Goal: Task Accomplishment & Management: Manage account settings

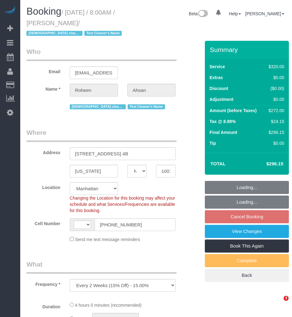
select select "NY"
select select "number:89"
select select "number:68"
select select "number:15"
select select "number:6"
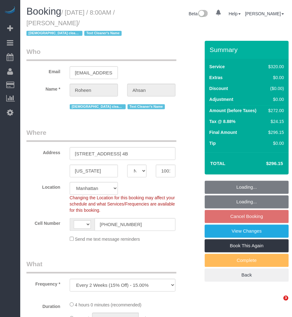
select select "object:829"
select select "string:US"
select select "string:stripe-pm_1RdfN24VGloSiKo70jTmvZbS"
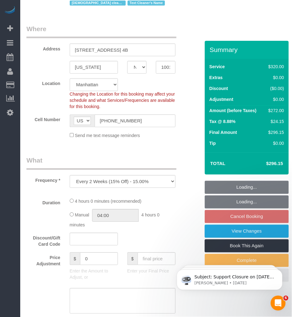
select select "240"
select select "spot1"
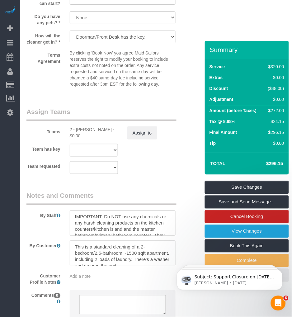
scroll to position [692, 0]
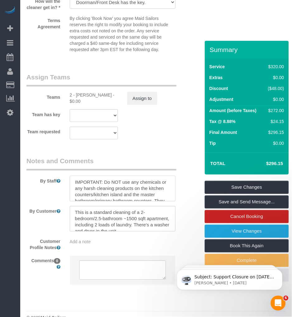
click at [136, 191] on textarea at bounding box center [123, 189] width 106 height 26
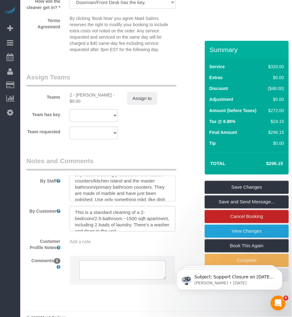
scroll to position [25, 0]
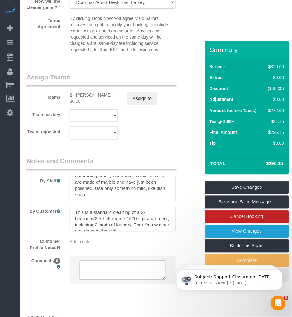
click at [149, 226] on textarea at bounding box center [123, 219] width 106 height 26
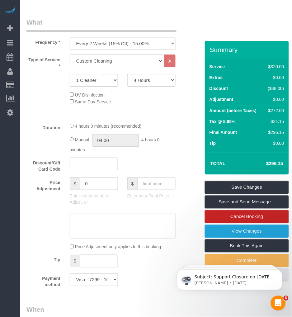
scroll to position [173, 0]
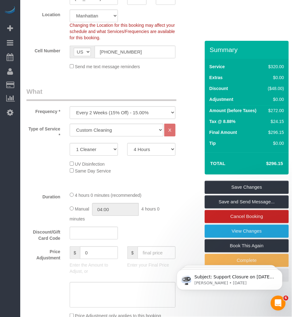
click at [52, 74] on fieldset "Where Address 325 West Broadway, Apt. 4B New York AK AL AR AZ CA CO CT DC DE FL…" at bounding box center [107, 14] width 163 height 119
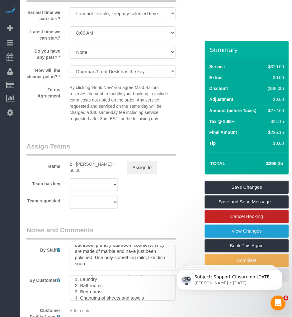
scroll to position [657, 0]
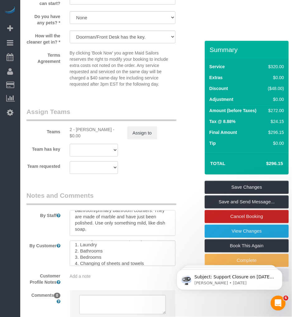
click at [125, 229] on textarea at bounding box center [123, 223] width 106 height 26
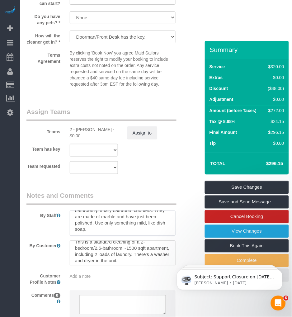
scroll to position [0, 0]
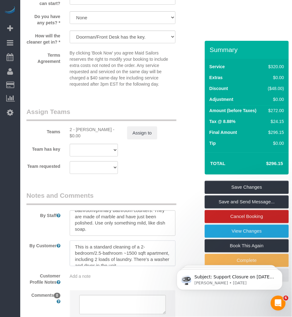
click at [148, 253] on textarea at bounding box center [123, 254] width 106 height 26
click at [170, 263] on body "Subject: Support Closure on September 1st, 2025 Hey Everyone: Automaid Support …" at bounding box center [230, 278] width 120 height 39
drag, startPoint x: 137, startPoint y: 258, endPoint x: 165, endPoint y: 259, distance: 28.0
click at [140, 258] on textarea at bounding box center [123, 254] width 106 height 26
click html "Subject: Support Closure on September 1st, 2025 Hey Everyone: Automaid Support …"
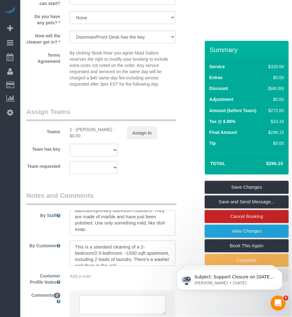
click html "Subject: Support Closure on September 1st, 2025 Hey Everyone: Automaid Support …"
click at [170, 263] on body "Subject: Support Closure on September 1st, 2025 Hey Everyone: Automaid Support …" at bounding box center [230, 278] width 120 height 39
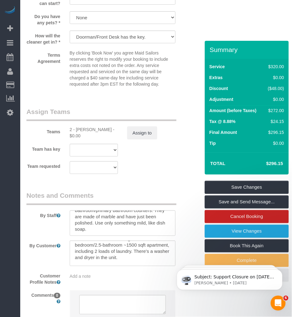
click html "Subject: Support Closure on September 1st, 2025 Hey Everyone: Automaid Support …"
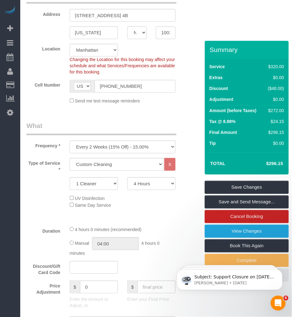
scroll to position [0, 0]
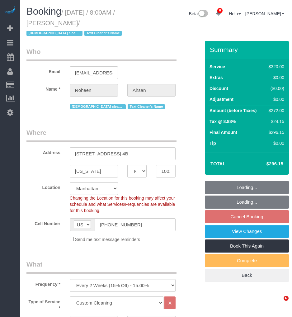
select select "NY"
select select "240"
select select "spot1"
select select "number:89"
select select "number:68"
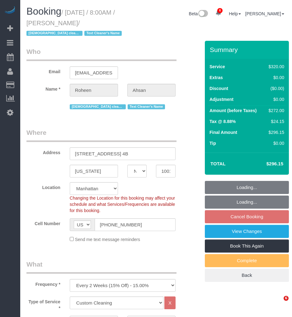
select select "number:15"
select select "number:6"
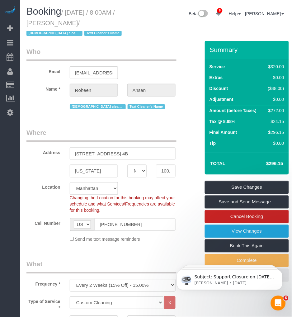
drag, startPoint x: 67, startPoint y: 10, endPoint x: 95, endPoint y: 23, distance: 30.4
click at [95, 23] on small "/ September 05, 2025 / 8:00AM / Roheen Ahsan / Female cleaner only Text Cleaner…" at bounding box center [74, 23] width 97 height 28
copy small "September 05, 2025 / 8:00AM / Roheen Ahsan"
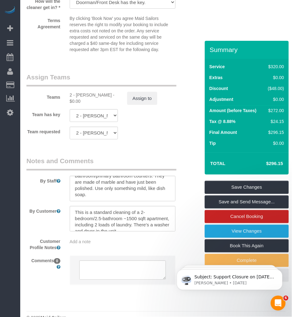
scroll to position [35, 0]
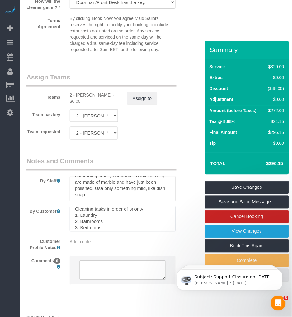
click at [116, 221] on textarea at bounding box center [123, 219] width 106 height 26
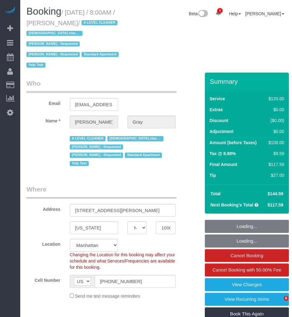
select select "NY"
select select "string:stripe-pm_1MCoUo4VGloSiKo7dzKWcdsK"
select select "spot1"
select select "number:89"
select select "number:90"
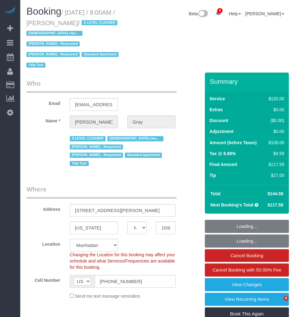
select select "number:15"
select select "number:5"
select select "number:21"
select select "9892"
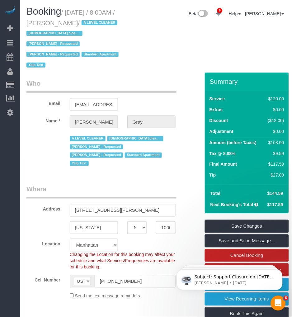
drag, startPoint x: 54, startPoint y: 21, endPoint x: 85, endPoint y: 24, distance: 31.3
click at [86, 24] on small "/ August 28, 2025 / 8:00AM / Karen Gray / A LEVEL CLEANER Female cleaner only N…" at bounding box center [73, 39] width 94 height 60
copy small "Karen Gray"
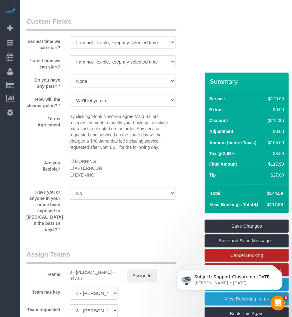
scroll to position [795, 0]
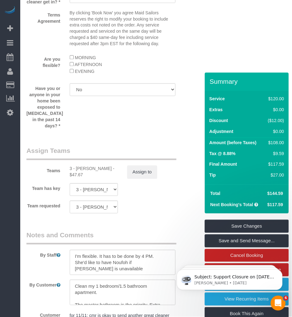
drag, startPoint x: 76, startPoint y: 145, endPoint x: 104, endPoint y: 145, distance: 28.0
click at [104, 166] on div "3 - Patricia Sinche - $47.67" at bounding box center [94, 172] width 48 height 12
copy div "Patricia Sinche"
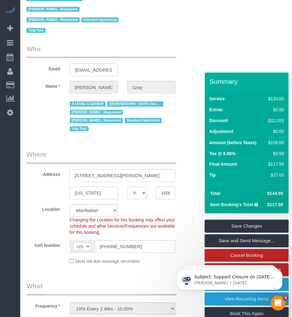
scroll to position [0, 0]
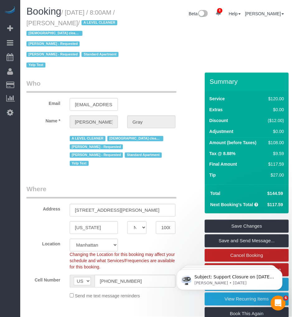
drag, startPoint x: 76, startPoint y: 23, endPoint x: 84, endPoint y: 23, distance: 8.7
click at [85, 23] on small "/ August 28, 2025 / 8:00AM / Karen Gray / A LEVEL CLEANER Female cleaner only N…" at bounding box center [73, 39] width 94 height 60
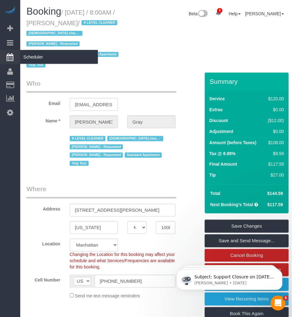
copy small "Karen Gray"
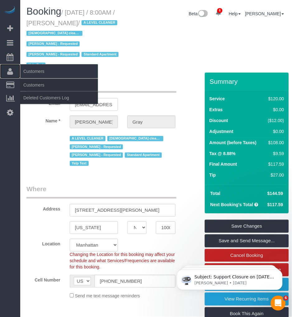
click at [9, 73] on icon at bounding box center [10, 71] width 6 height 7
click at [38, 83] on link "Customers" at bounding box center [59, 85] width 78 height 12
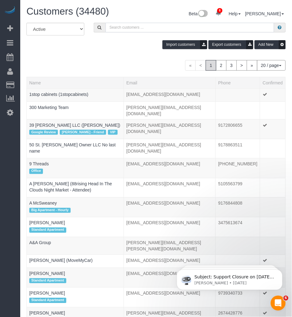
drag, startPoint x: 120, startPoint y: 29, endPoint x: 124, endPoint y: 29, distance: 3.1
click at [120, 29] on input "text" at bounding box center [190, 28] width 169 height 10
paste input "Karen Gray"
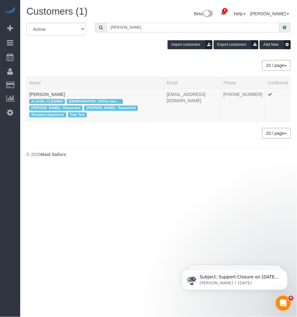
click at [148, 29] on input "Karen Gray" at bounding box center [193, 28] width 173 height 10
type input "Karen Gray"
click at [42, 94] on link "Karen Gray" at bounding box center [47, 94] width 36 height 5
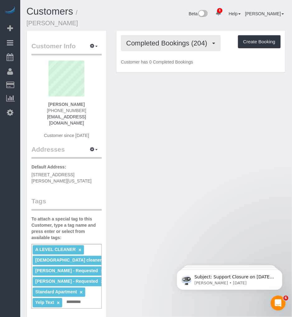
click at [147, 41] on button "Completed Bookings (204)" at bounding box center [171, 43] width 100 height 16
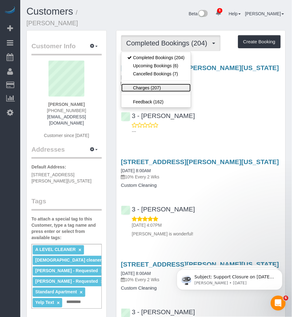
click at [141, 84] on link "Charges (207)" at bounding box center [156, 88] width 70 height 8
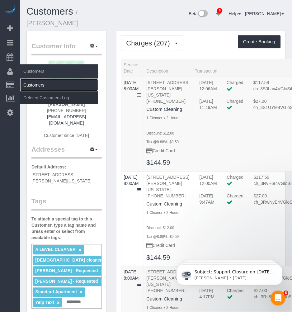
drag, startPoint x: 35, startPoint y: 83, endPoint x: 60, endPoint y: 80, distance: 25.4
click at [35, 83] on link "Customers" at bounding box center [59, 85] width 78 height 12
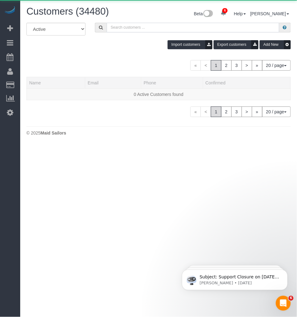
click at [133, 27] on input "text" at bounding box center [193, 28] width 173 height 10
paste input "Eric Sweeney"
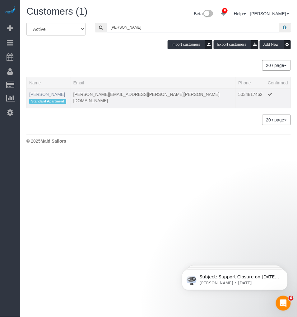
type input "Eric Sweeney"
click at [42, 94] on link "Eric Sweeney" at bounding box center [47, 94] width 36 height 5
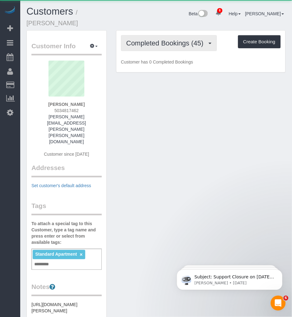
click at [150, 39] on span "Completed Bookings (45)" at bounding box center [166, 43] width 80 height 8
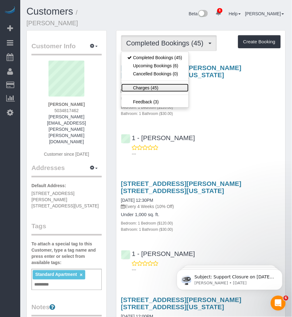
click at [141, 84] on link "Charges (45)" at bounding box center [154, 88] width 67 height 8
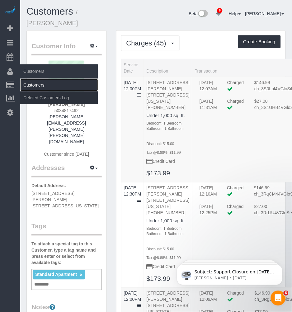
drag, startPoint x: 24, startPoint y: 84, endPoint x: 70, endPoint y: 84, distance: 45.8
click at [24, 84] on link "Customers" at bounding box center [59, 85] width 78 height 12
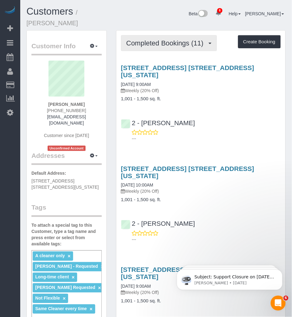
click at [132, 42] on button "Completed Bookings (11)" at bounding box center [169, 43] width 96 height 16
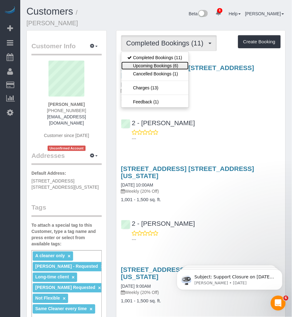
click at [134, 62] on link "Upcoming Bookings (6)" at bounding box center [154, 66] width 67 height 8
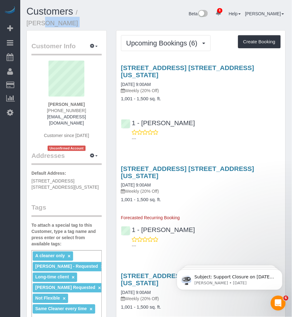
drag, startPoint x: 101, startPoint y: 12, endPoint x: 139, endPoint y: 12, distance: 38.3
click at [139, 12] on div "Customers / [PERSON_NAME] Beta 6 Your Notifications You have 0 alerts × You hav…" at bounding box center [156, 18] width 269 height 24
click at [78, 11] on small "/ [PERSON_NAME]" at bounding box center [52, 17] width 52 height 17
drag, startPoint x: 82, startPoint y: 11, endPoint x: 133, endPoint y: 11, distance: 50.7
click at [133, 11] on div "Customers / [PERSON_NAME]" at bounding box center [78, 18] width 112 height 24
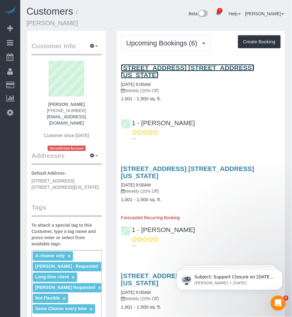
click at [191, 64] on link "[STREET_ADDRESS] [STREET_ADDRESS][US_STATE]" at bounding box center [187, 71] width 133 height 14
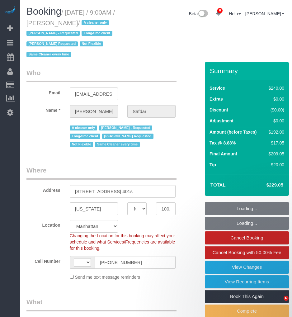
select select "NY"
select select "number:89"
select select "number:90"
select select "number:15"
select select "number:5"
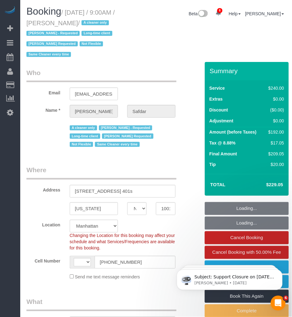
select select "string:US"
select select "object:847"
select select "string:stripe-pm_1RWHZs4VGloSiKo7Wqx9KSVj"
select select "180"
select select "spot1"
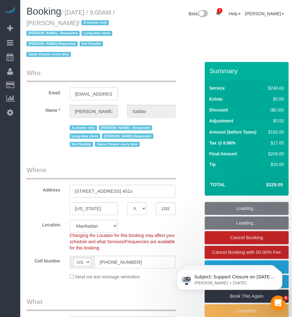
select select "object:1330"
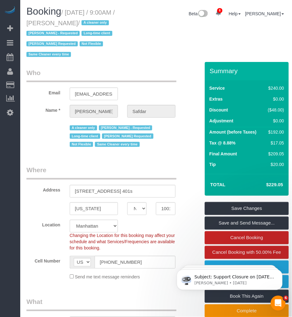
drag, startPoint x: 67, startPoint y: 13, endPoint x: 96, endPoint y: 24, distance: 30.6
click at [96, 24] on small "/ August 29, 2025 / 9:00AM / Mustafa Safdar / A cleaner only Eveling Mercado - …" at bounding box center [70, 33] width 88 height 49
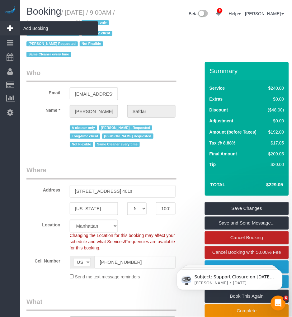
copy small "August 29, 2025 / 9:00AM / Mustafa Safdar"
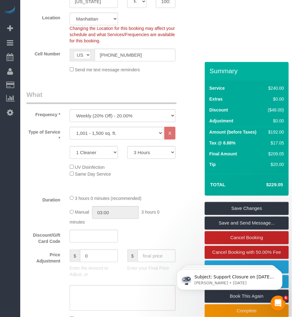
scroll to position [276, 0]
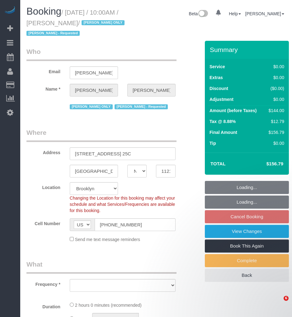
select select "NY"
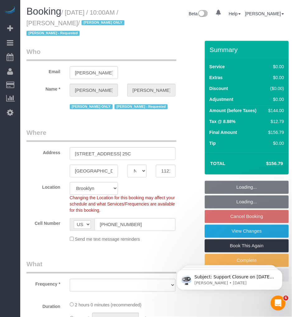
select select "string:stripe-pm_1QfCPv4VGloSiKo7GPSlZj3p"
select select "spot3"
select select "object:688"
select select "1"
select select "number:61"
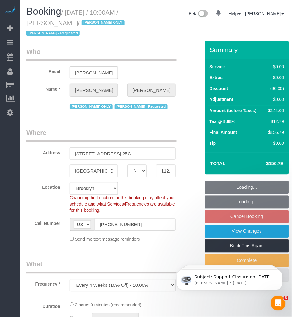
select select "number:77"
select select "number:15"
select select "number:5"
select select "1"
select select "object:1349"
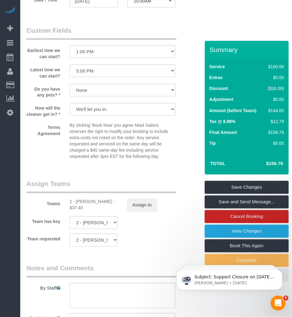
scroll to position [588, 0]
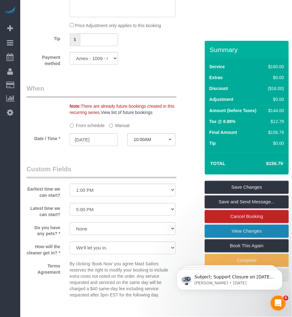
click at [224, 229] on link "View Changes" at bounding box center [247, 231] width 84 height 13
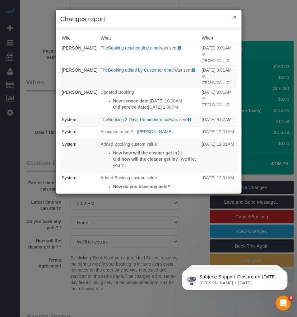
click at [234, 17] on button "×" at bounding box center [235, 17] width 4 height 7
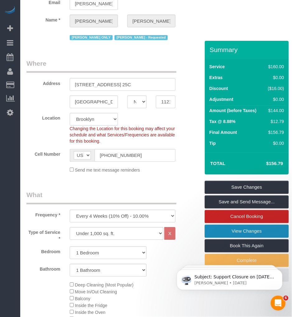
scroll to position [0, 0]
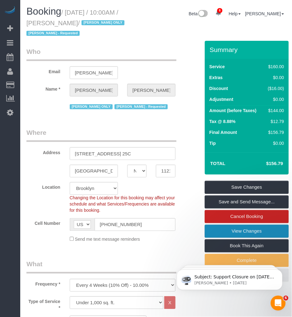
click at [244, 235] on link "View Changes" at bounding box center [247, 231] width 84 height 13
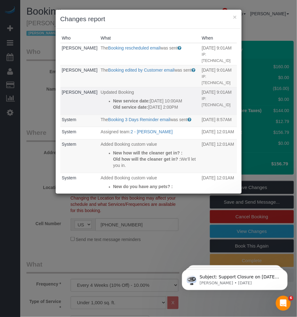
drag, startPoint x: 139, startPoint y: 120, endPoint x: 99, endPoint y: 100, distance: 45.5
click at [113, 100] on div "New service date: [DATE] 10:00AM Old service date: [DATE] 2:00PM" at bounding box center [156, 104] width 86 height 12
copy div "New service date: [DATE] 10:00AM Old service date: [DATE] 2:00PM"
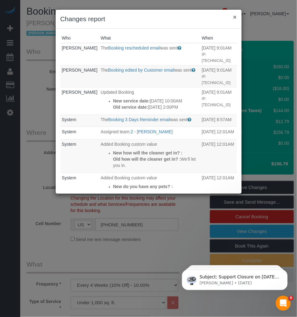
click at [235, 16] on button "×" at bounding box center [235, 17] width 4 height 7
